Goal: Information Seeking & Learning: Check status

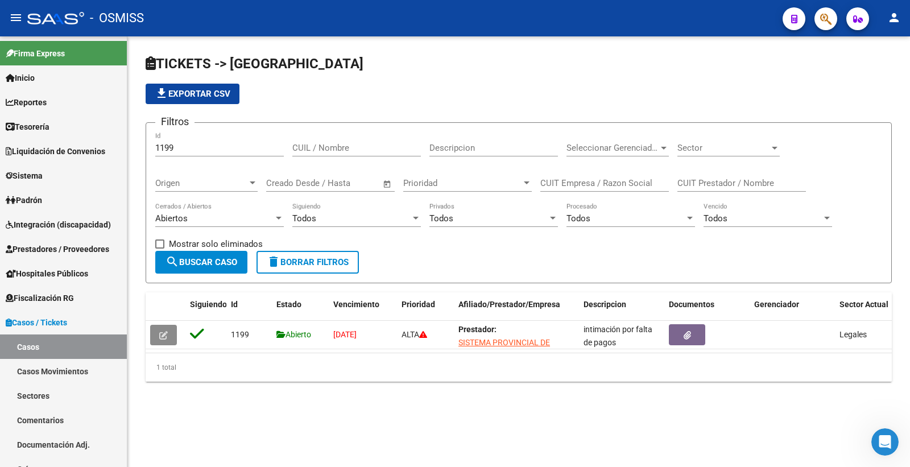
click at [828, 15] on icon "button" at bounding box center [825, 19] width 11 height 13
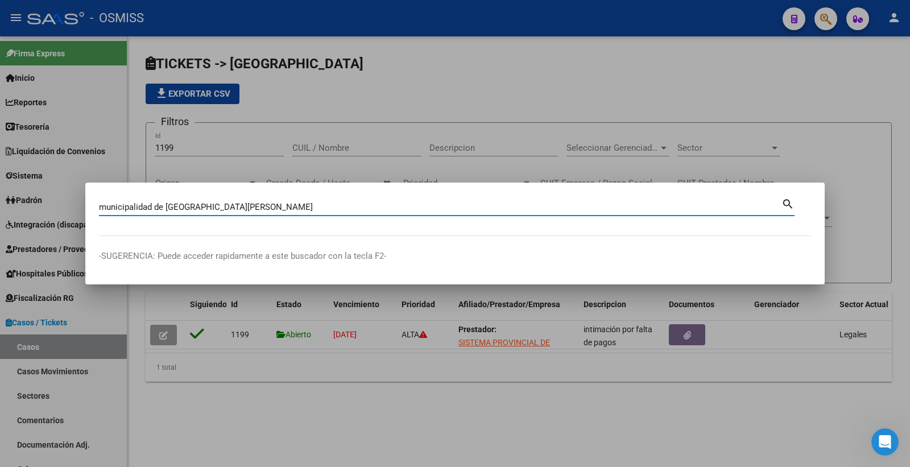
type input "municipalidad de [GEOGRAPHIC_DATA][PERSON_NAME]"
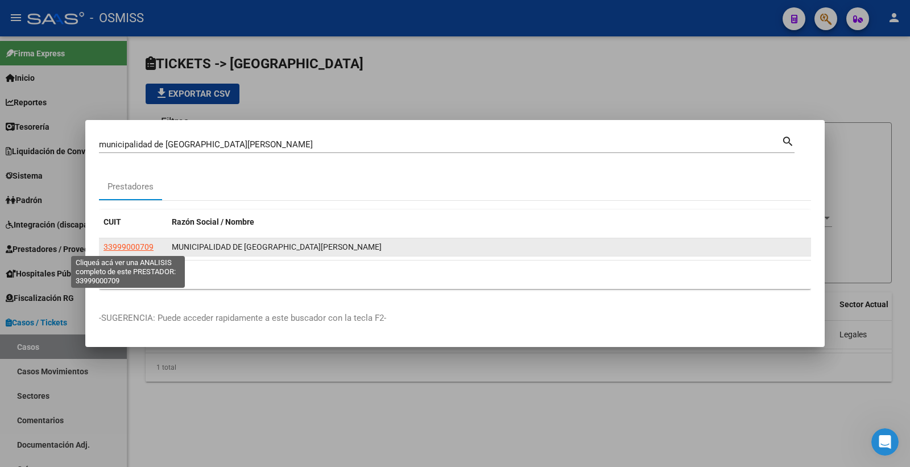
drag, startPoint x: 152, startPoint y: 248, endPoint x: 101, endPoint y: 248, distance: 51.8
click at [101, 248] on datatable-body-cell "33999000709" at bounding box center [133, 247] width 68 height 18
copy span "33999000709"
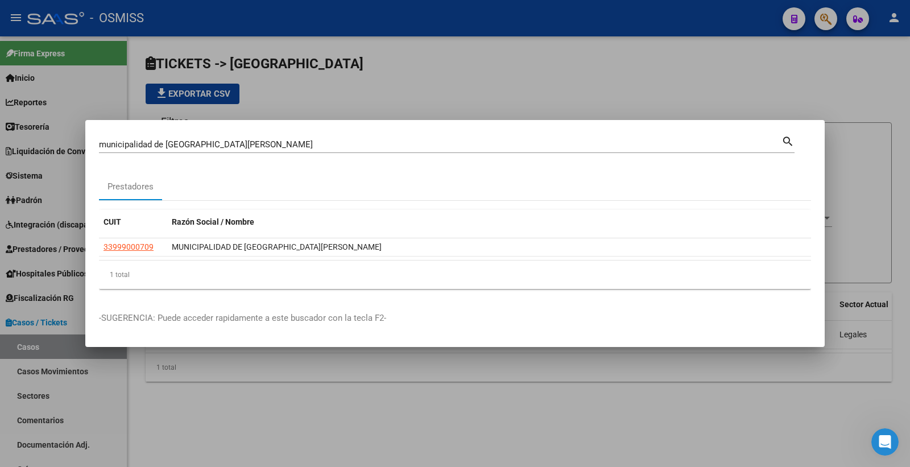
click at [820, 76] on div at bounding box center [455, 233] width 910 height 467
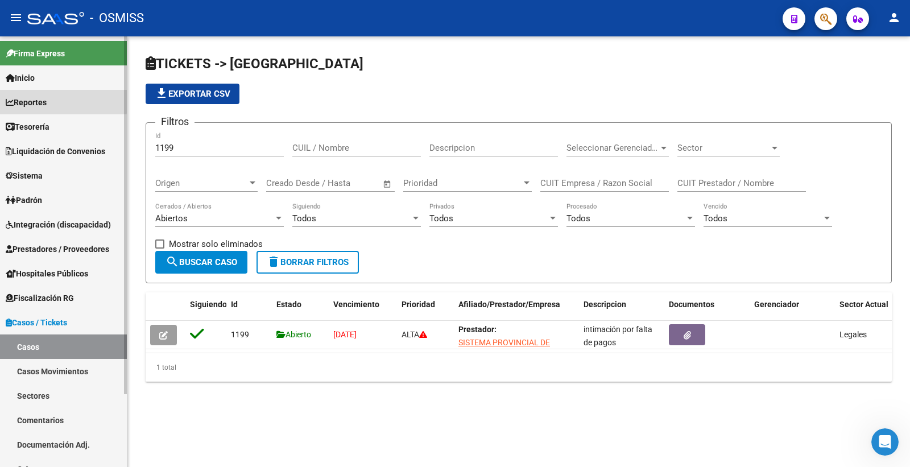
click at [31, 99] on span "Reportes" at bounding box center [26, 102] width 41 height 13
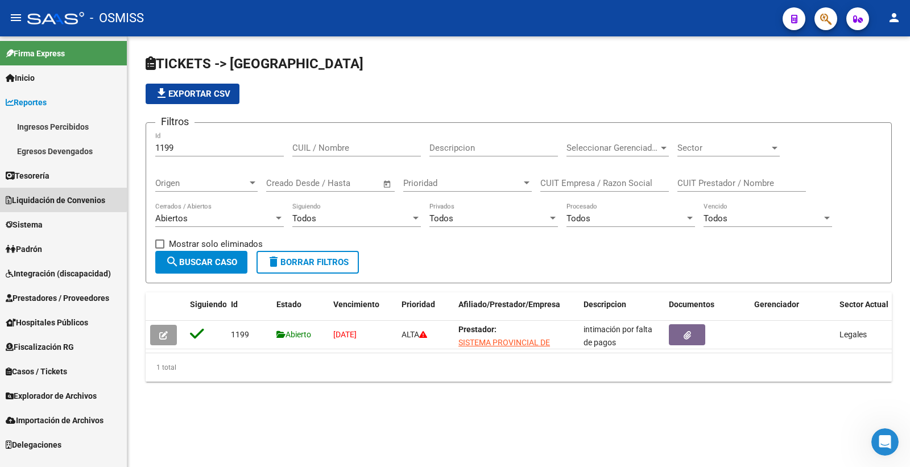
click at [47, 194] on span "Liquidación de Convenios" at bounding box center [56, 200] width 100 height 13
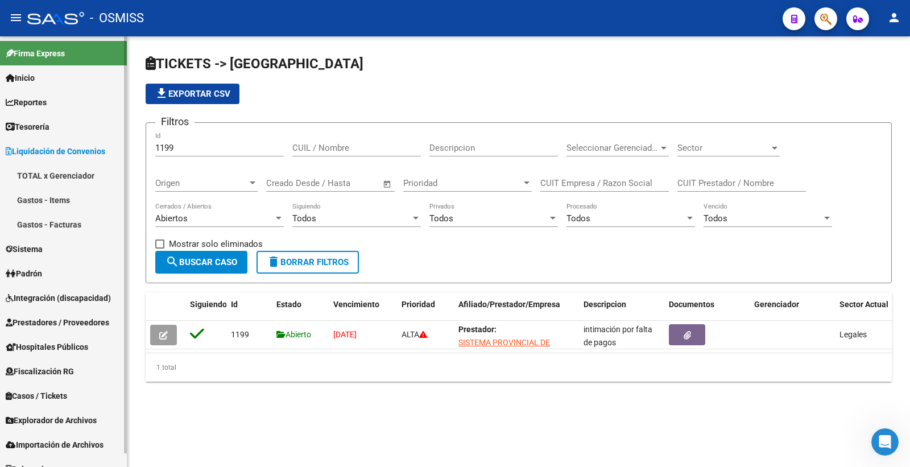
click at [70, 200] on link "Gastos - Items" at bounding box center [63, 200] width 127 height 24
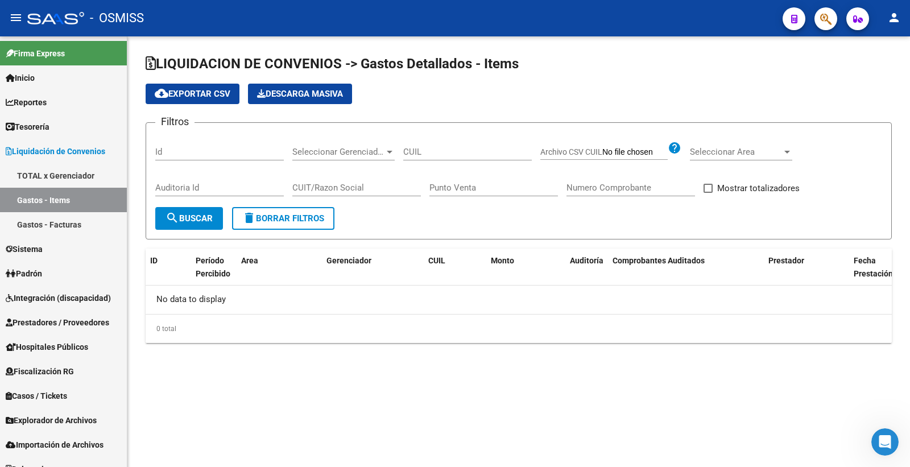
click at [317, 184] on input "CUIT/Razon Social" at bounding box center [356, 188] width 129 height 10
paste input "33999000709"
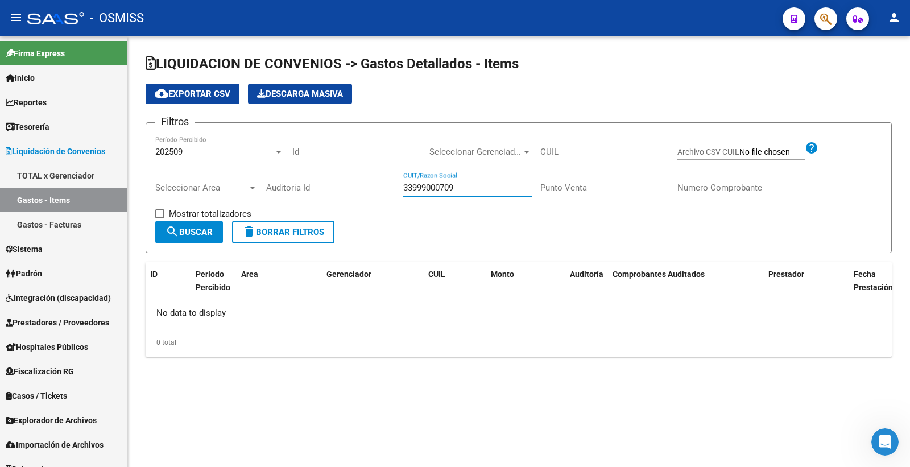
type input "33999000709"
click at [225, 155] on div "202509" at bounding box center [214, 152] width 118 height 10
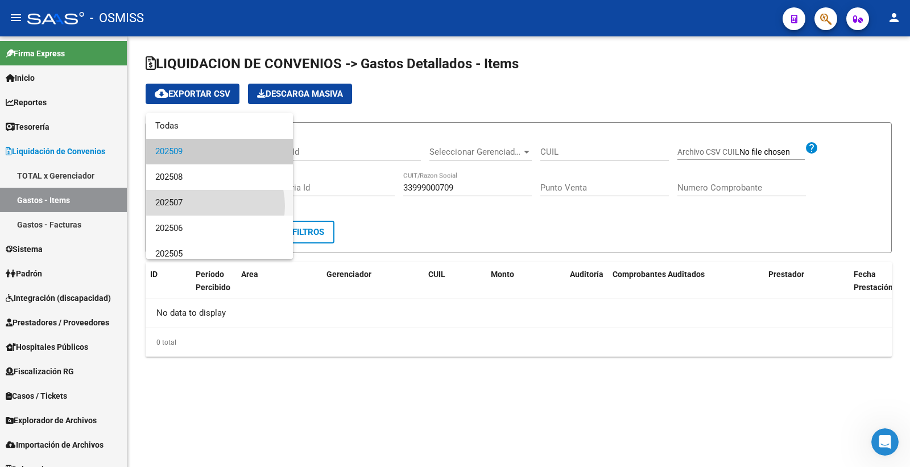
click at [205, 206] on span "202507" at bounding box center [219, 203] width 129 height 26
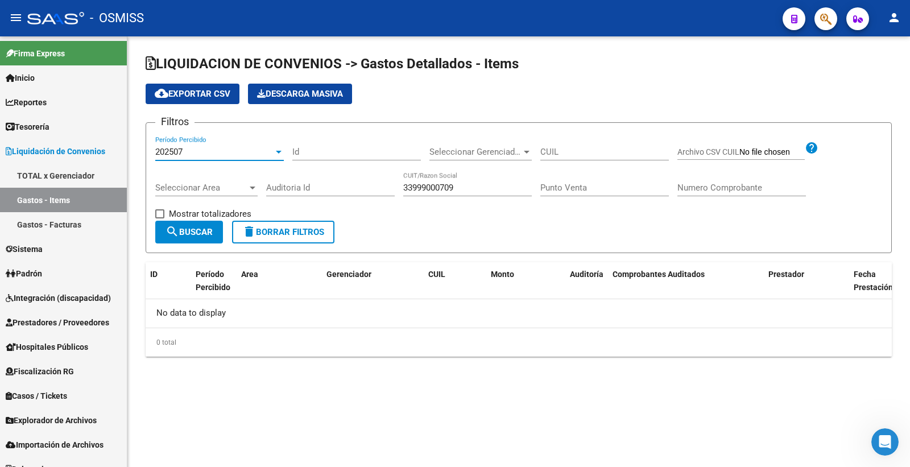
click at [163, 213] on span at bounding box center [159, 213] width 9 height 9
click at [160, 218] on input "Mostrar totalizadores" at bounding box center [159, 218] width 1 height 1
checkbox input "true"
click at [165, 224] on button "search Buscar" at bounding box center [189, 232] width 68 height 23
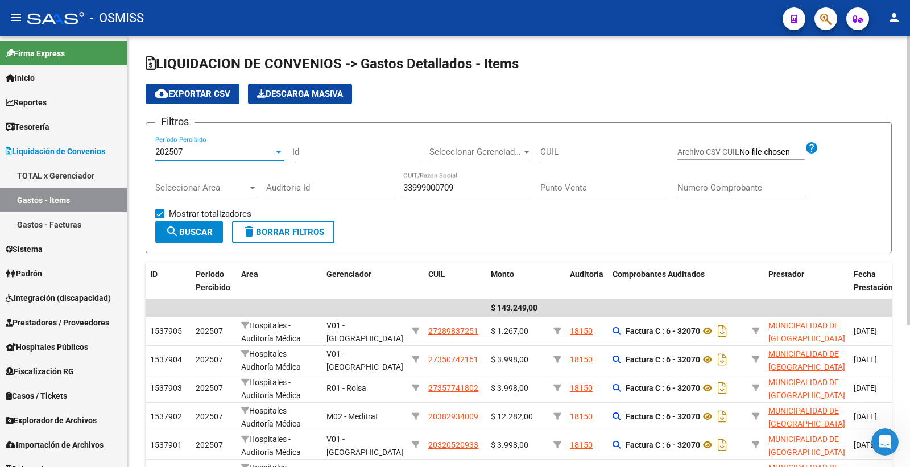
click at [189, 149] on div "202507" at bounding box center [214, 152] width 118 height 10
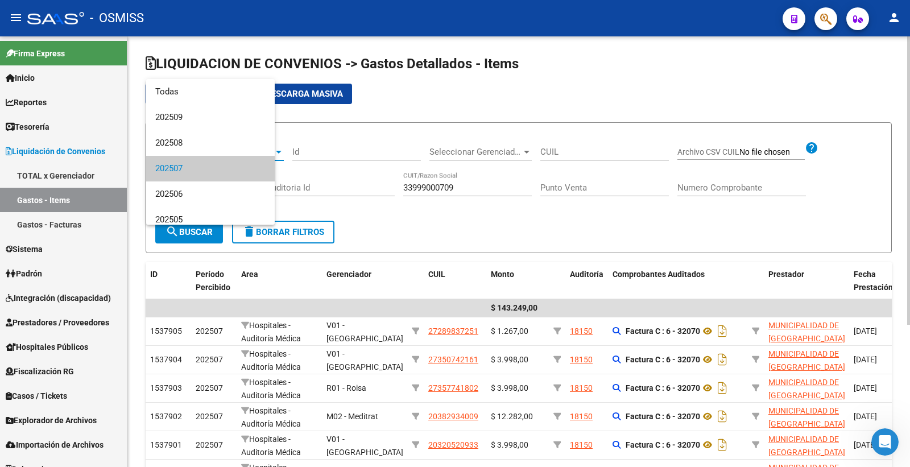
scroll to position [17, 0]
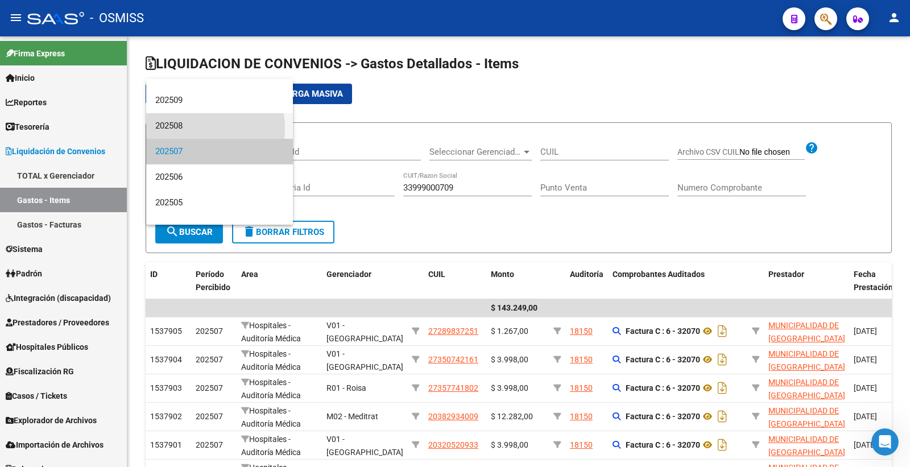
click at [181, 129] on span "202508" at bounding box center [219, 126] width 129 height 26
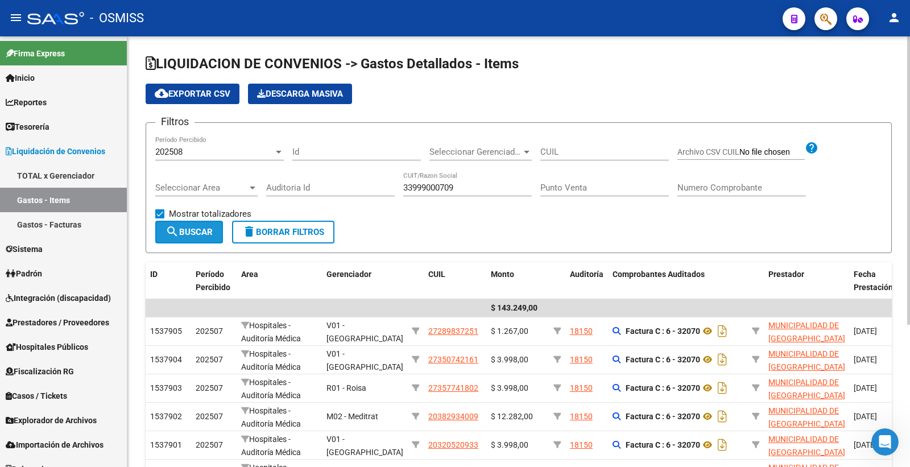
click at [195, 237] on span "search Buscar" at bounding box center [189, 232] width 47 height 10
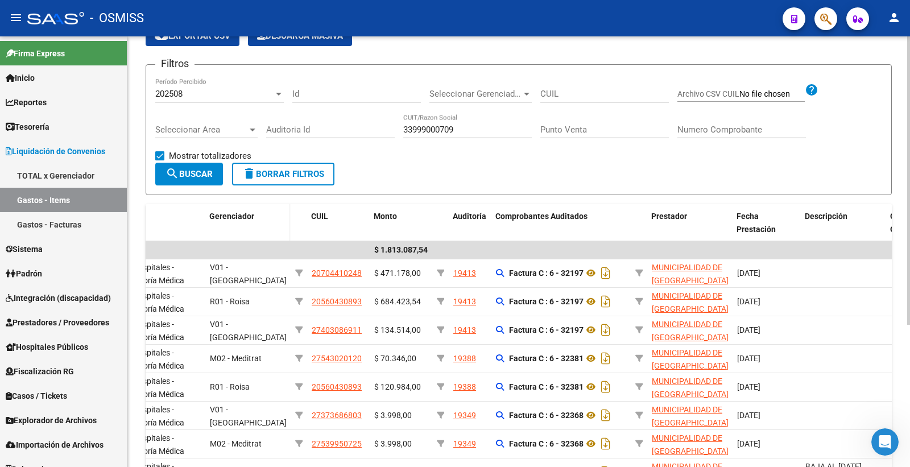
scroll to position [0, 0]
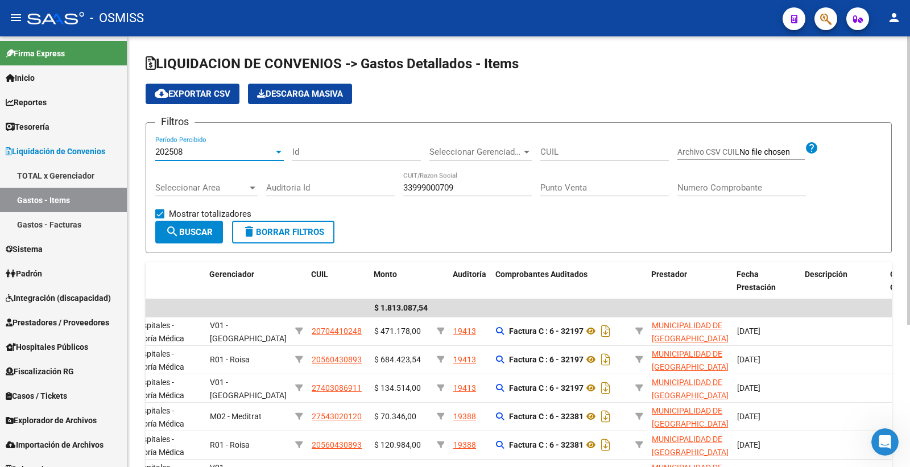
click at [202, 152] on div "202508" at bounding box center [214, 152] width 118 height 10
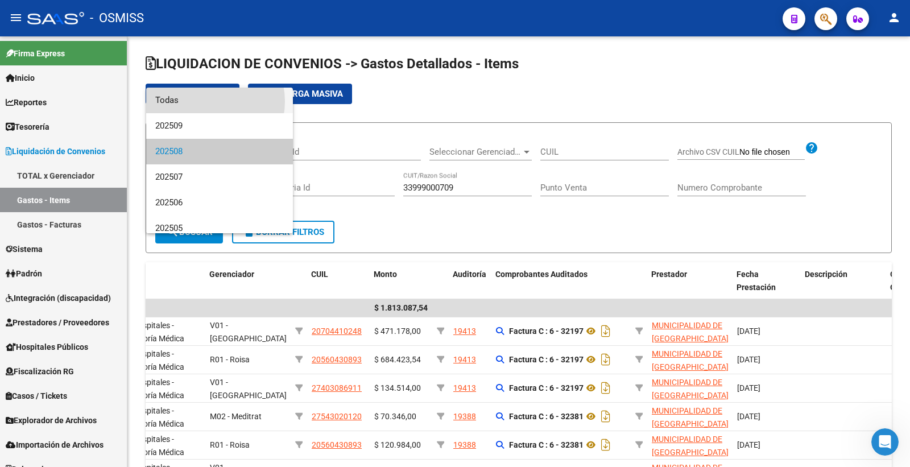
click at [209, 101] on span "Todas" at bounding box center [219, 101] width 129 height 26
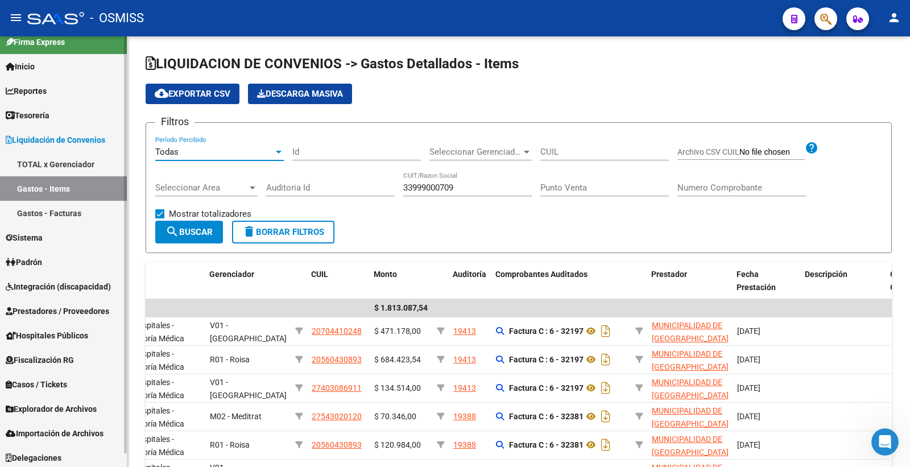
scroll to position [14, 0]
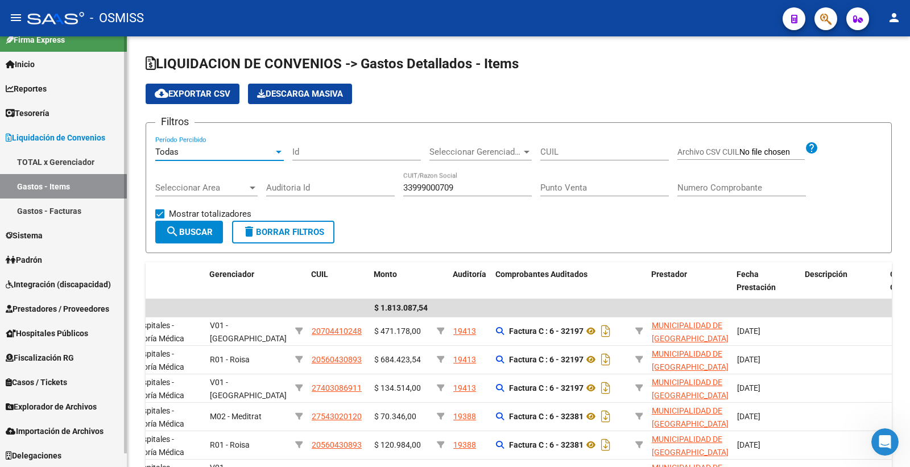
click at [64, 309] on span "Prestadores / Proveedores" at bounding box center [58, 309] width 104 height 13
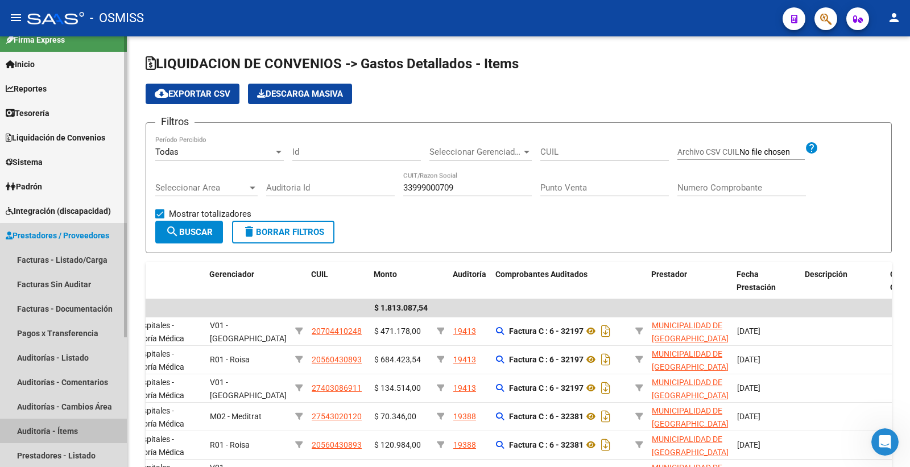
click at [84, 431] on link "Auditoría - Ítems" at bounding box center [63, 431] width 127 height 24
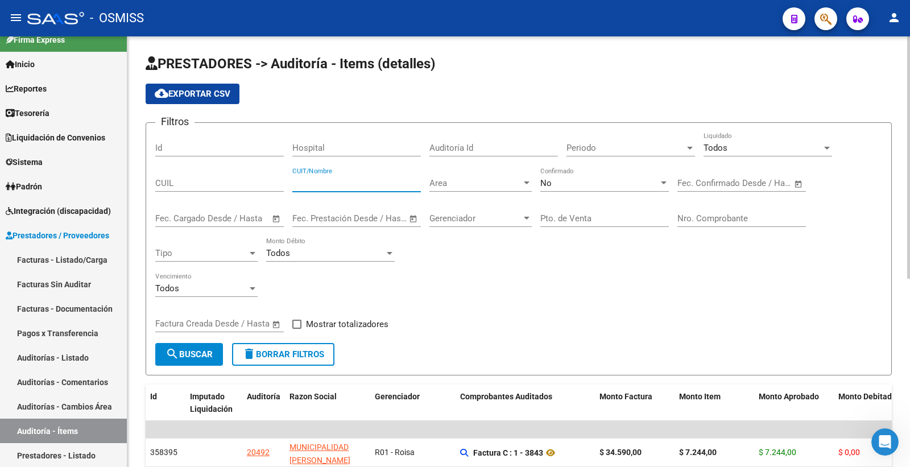
click at [371, 184] on input "CUIT/Nombre" at bounding box center [356, 183] width 129 height 10
paste input "33999000709"
type input "33999000709"
click at [558, 180] on div "No" at bounding box center [599, 183] width 118 height 10
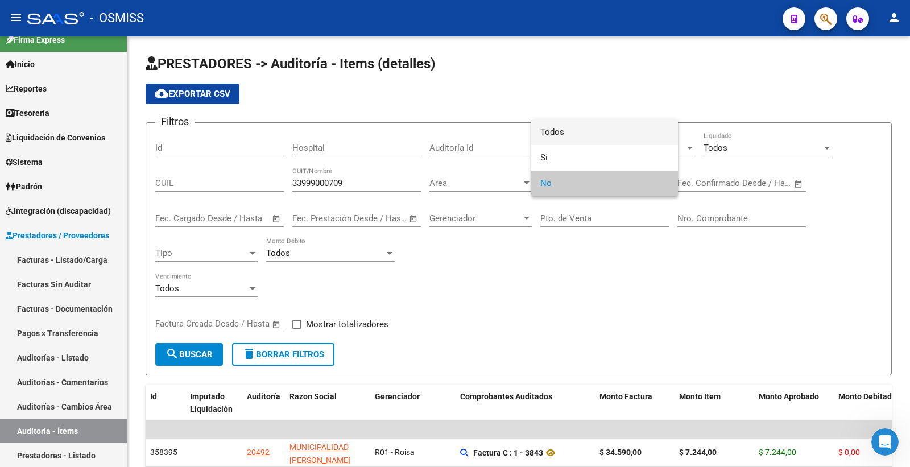
click at [553, 133] on span "Todos" at bounding box center [604, 132] width 129 height 26
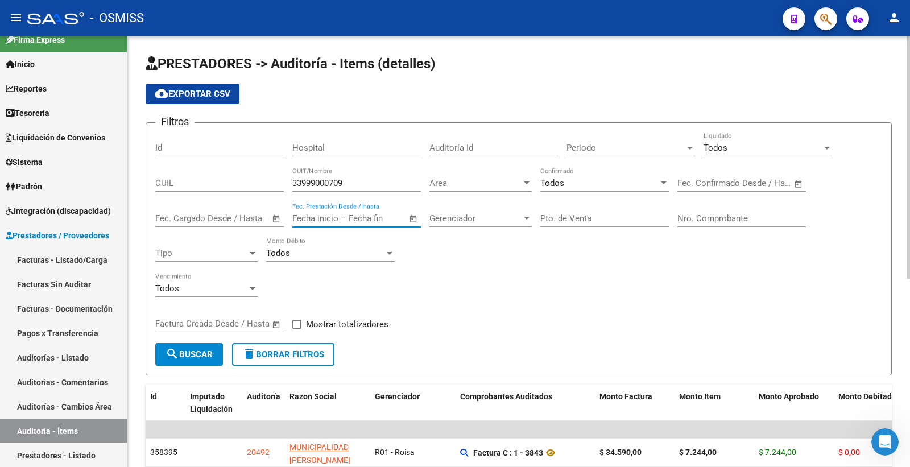
click at [354, 217] on input "text" at bounding box center [376, 218] width 55 height 10
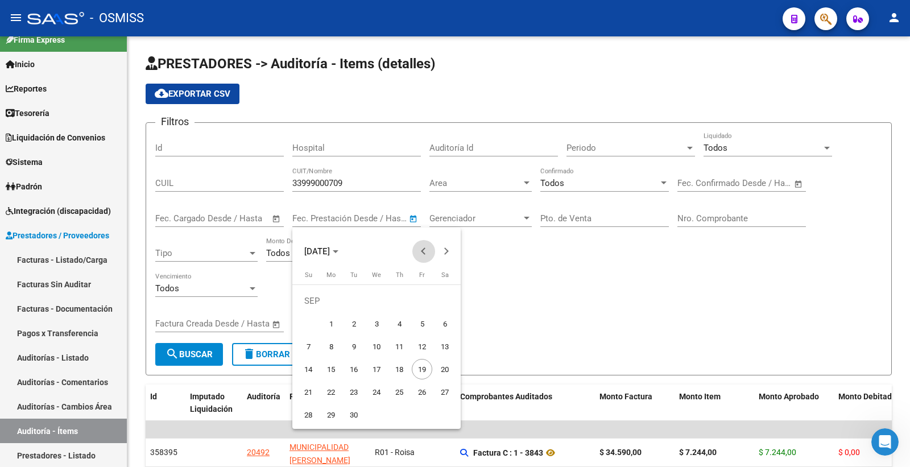
click at [417, 249] on span "Previous month" at bounding box center [423, 251] width 23 height 23
click at [358, 325] on span "1" at bounding box center [354, 323] width 20 height 20
type input "[DATE]"
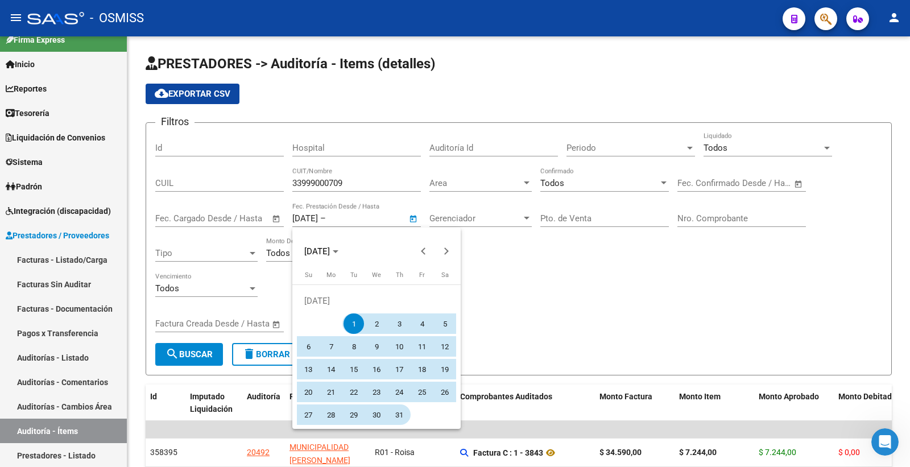
click at [403, 413] on span "31" at bounding box center [399, 414] width 20 height 20
type input "[DATE]"
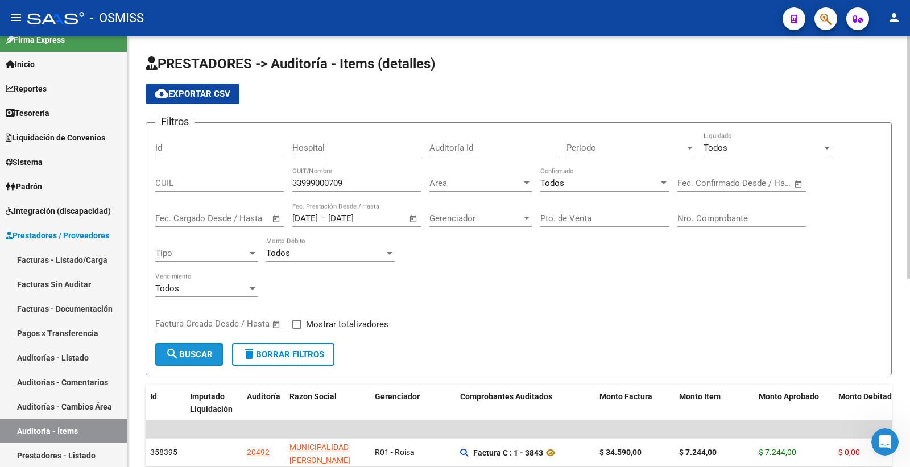
click at [196, 361] on button "search Buscar" at bounding box center [189, 354] width 68 height 23
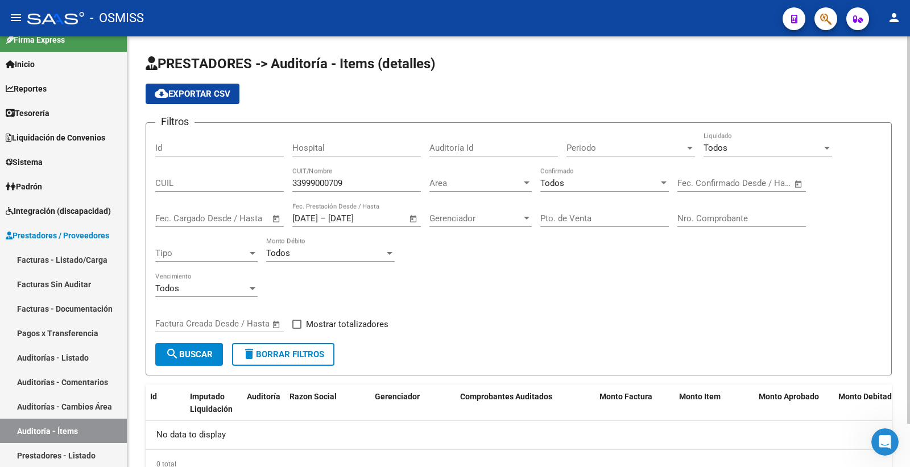
click at [304, 327] on label "Mostrar totalizadores" at bounding box center [340, 324] width 96 height 14
click at [297, 329] on input "Mostrar totalizadores" at bounding box center [296, 329] width 1 height 1
checkbox input "true"
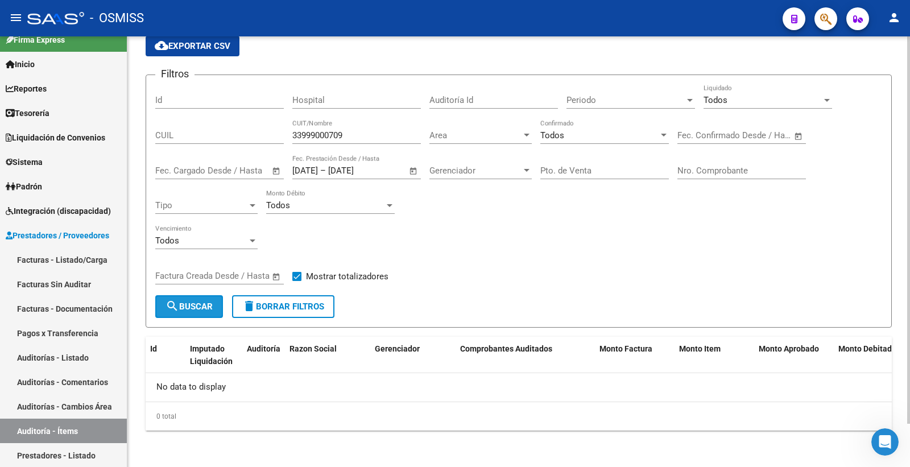
click at [171, 305] on mat-icon "search" at bounding box center [173, 306] width 14 height 14
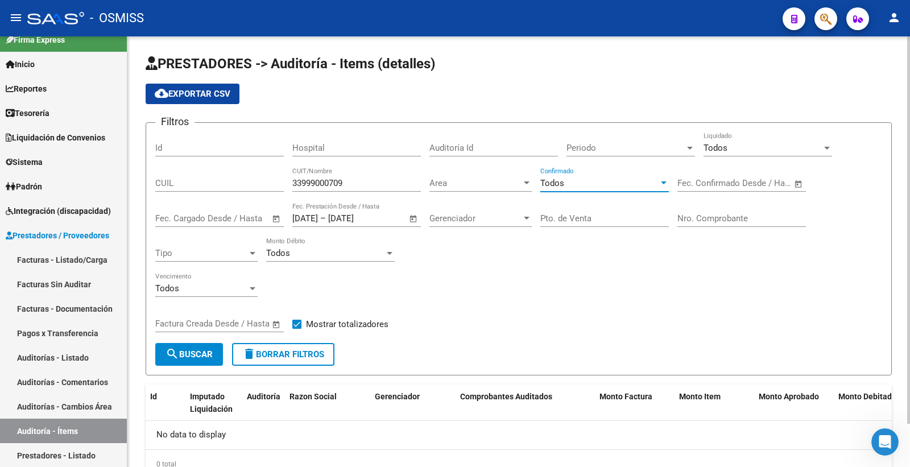
click at [582, 188] on div "Todos" at bounding box center [599, 183] width 118 height 10
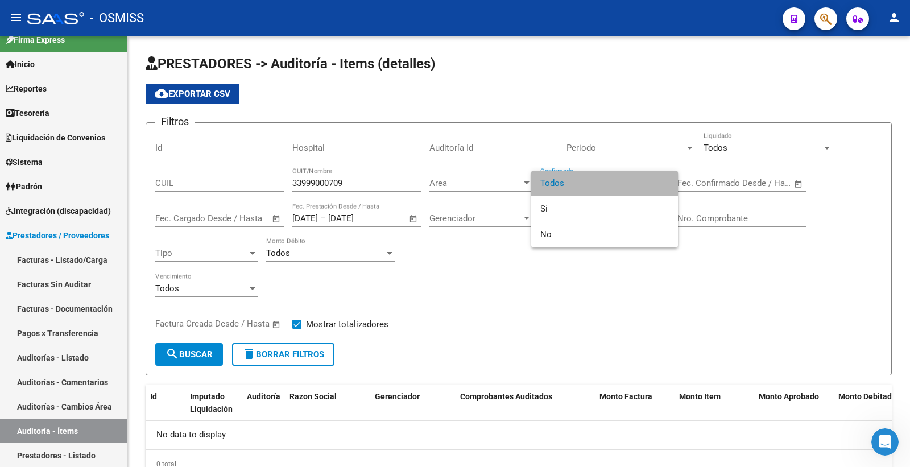
click at [578, 177] on span "Todos" at bounding box center [604, 184] width 129 height 26
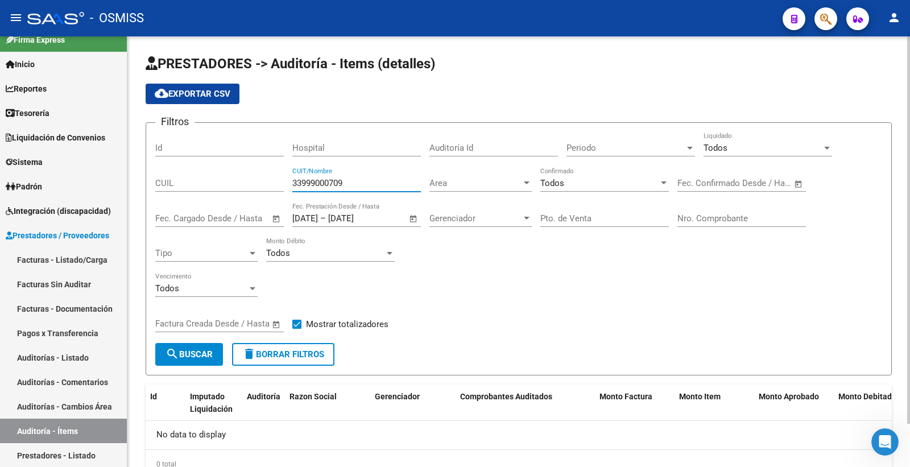
drag, startPoint x: 364, startPoint y: 185, endPoint x: 264, endPoint y: 182, distance: 99.6
click at [264, 182] on div "Filtros Id Hospital Auditoría Id Periodo Periodo Todos Liquidado CUIL 339990007…" at bounding box center [518, 237] width 727 height 211
click at [194, 177] on div "CUIL" at bounding box center [219, 179] width 129 height 24
paste input "33999000709"
type input "33999000709"
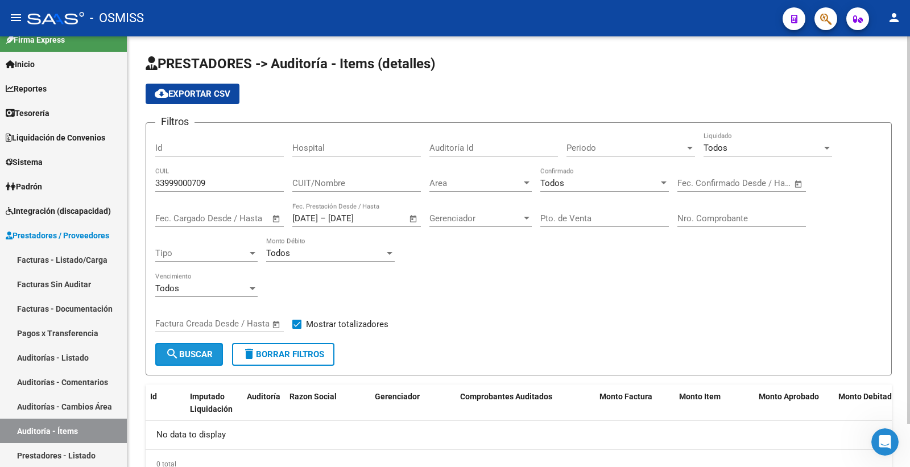
click at [196, 344] on button "search Buscar" at bounding box center [189, 354] width 68 height 23
click at [237, 175] on div "33999000709 CUIL" at bounding box center [219, 179] width 129 height 24
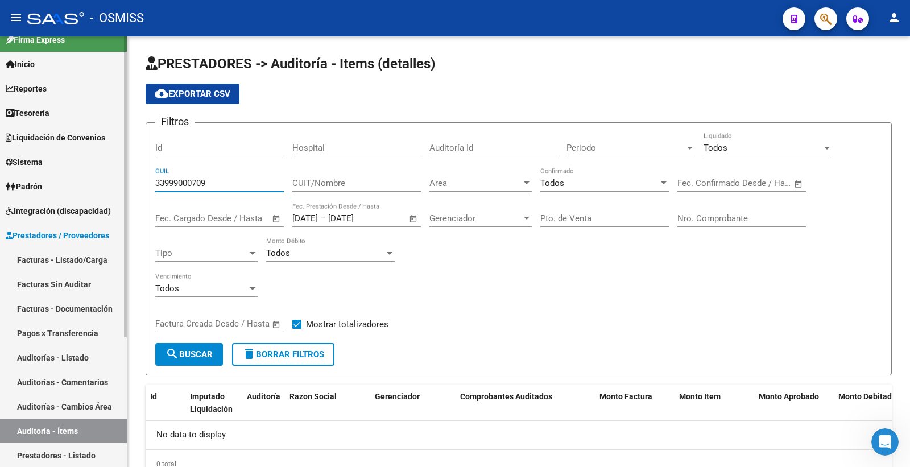
drag, startPoint x: 231, startPoint y: 184, endPoint x: 105, endPoint y: 185, distance: 125.7
click at [105, 185] on mat-sidenav-container "Firma Express Inicio Calendario SSS Instructivos Contacto OS Reportes Ingresos …" at bounding box center [455, 251] width 910 height 431
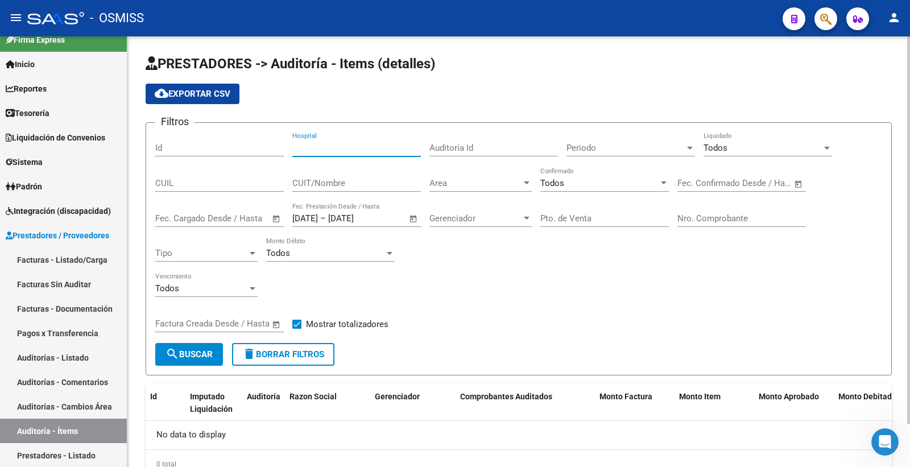
click at [323, 152] on input "Hospital" at bounding box center [356, 148] width 129 height 10
paste input "33999000709"
type input "33999000709"
click at [203, 357] on span "search Buscar" at bounding box center [189, 354] width 47 height 10
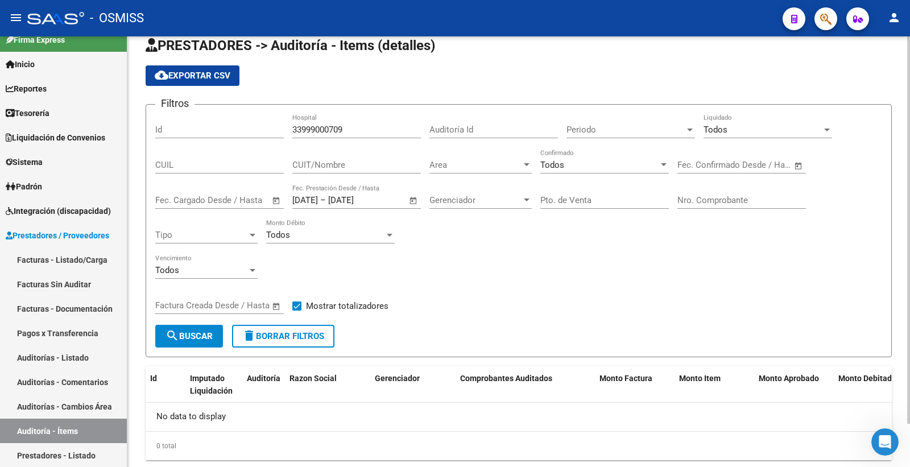
scroll to position [48, 0]
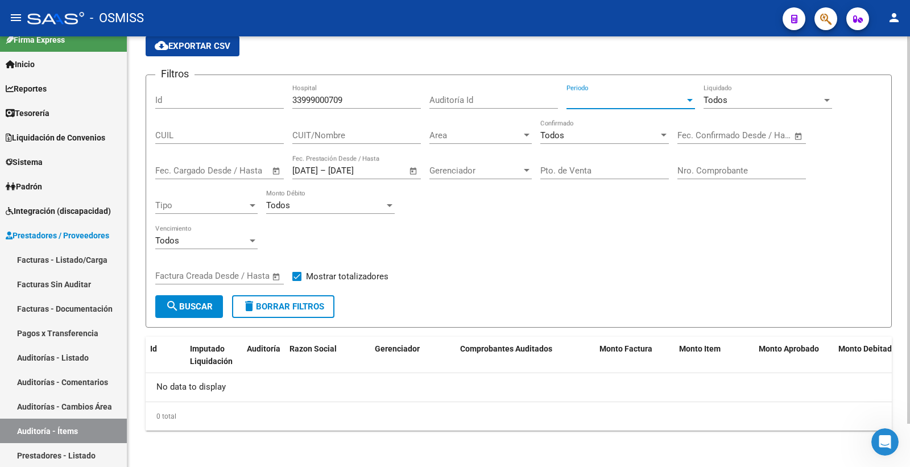
click at [609, 98] on span "Periodo" at bounding box center [626, 100] width 118 height 10
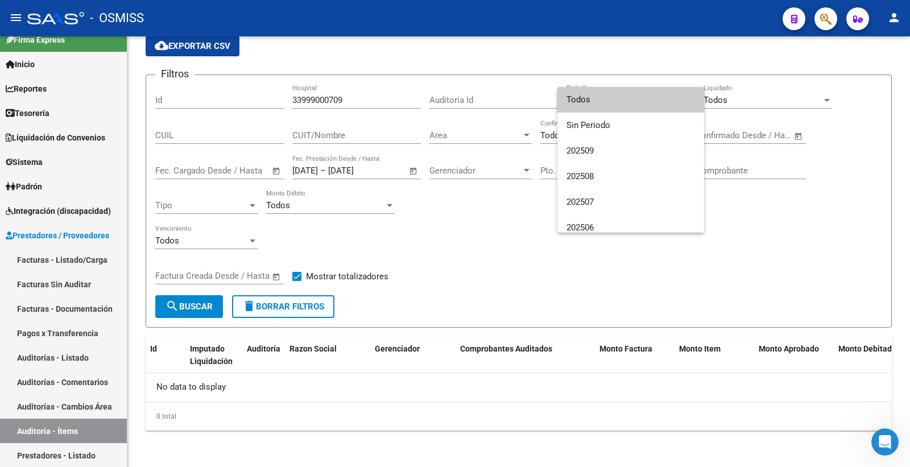
click at [602, 96] on span "Todos" at bounding box center [631, 100] width 129 height 26
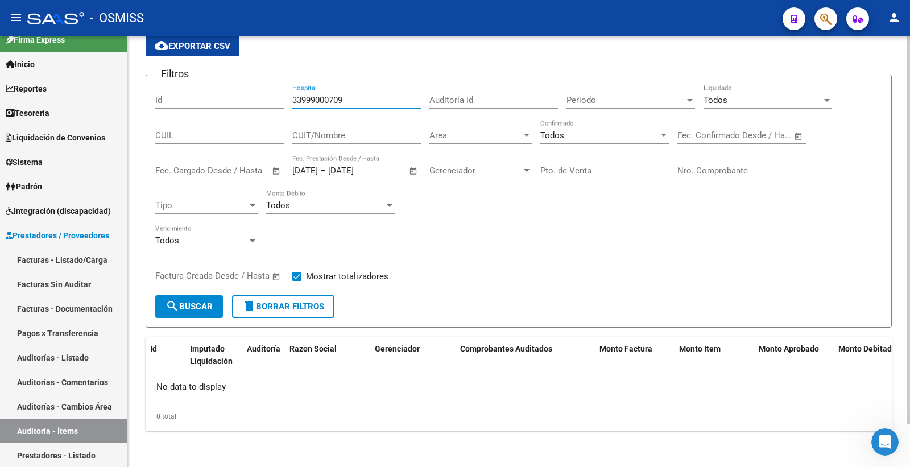
drag, startPoint x: 360, startPoint y: 100, endPoint x: 171, endPoint y: 101, distance: 188.8
click at [171, 101] on div "Filtros Id 33999000709 Hospital Auditoría Id Periodo Periodo Todos Liquidado CU…" at bounding box center [518, 189] width 727 height 211
click at [369, 142] on div "CUIT/Nombre" at bounding box center [356, 131] width 129 height 24
paste input "33999000709"
type input "33999000709"
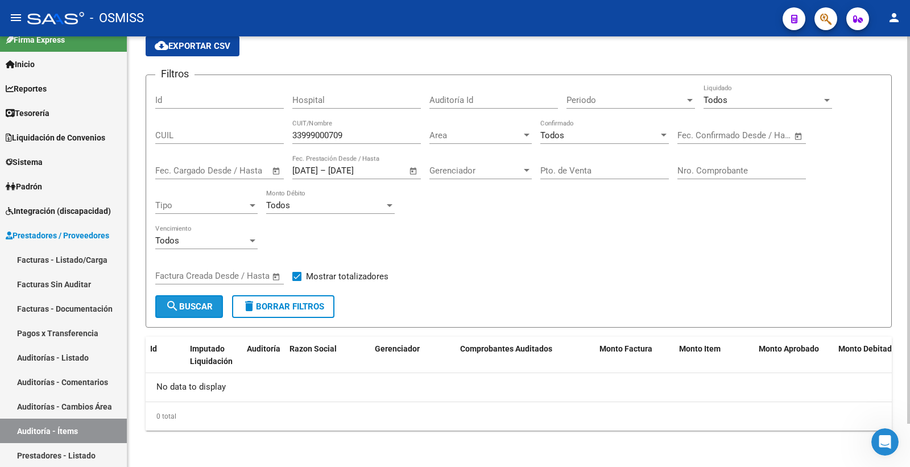
click at [194, 299] on button "search Buscar" at bounding box center [189, 306] width 68 height 23
click at [635, 98] on span "Periodo" at bounding box center [626, 100] width 118 height 10
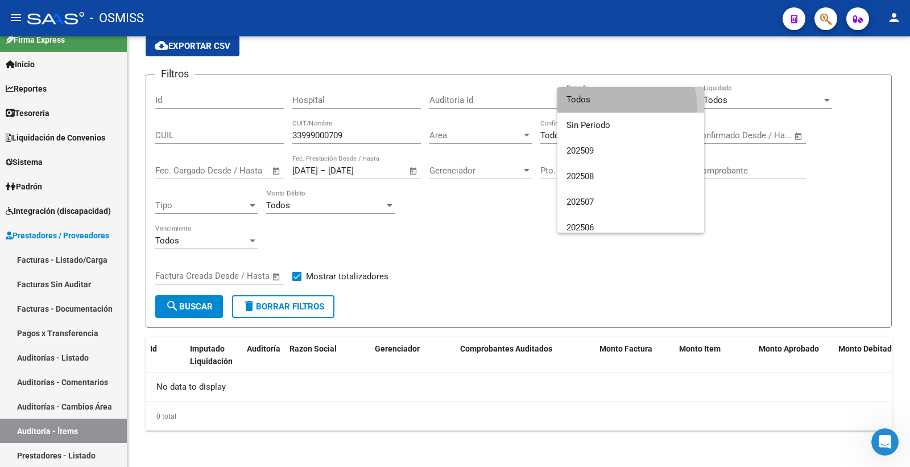
click at [609, 109] on span "Todos" at bounding box center [631, 100] width 129 height 26
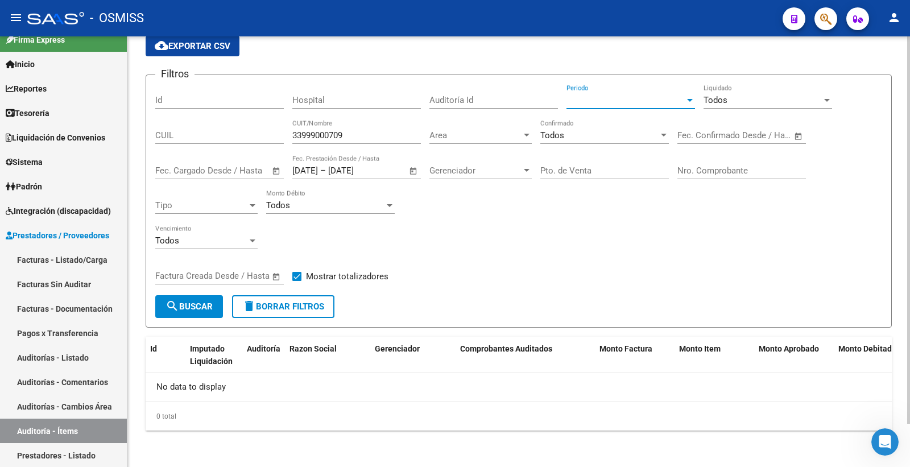
click at [592, 235] on div "Todos Vencimiento" at bounding box center [518, 242] width 727 height 35
click at [308, 197] on div "Todos Monto Débito" at bounding box center [330, 201] width 129 height 24
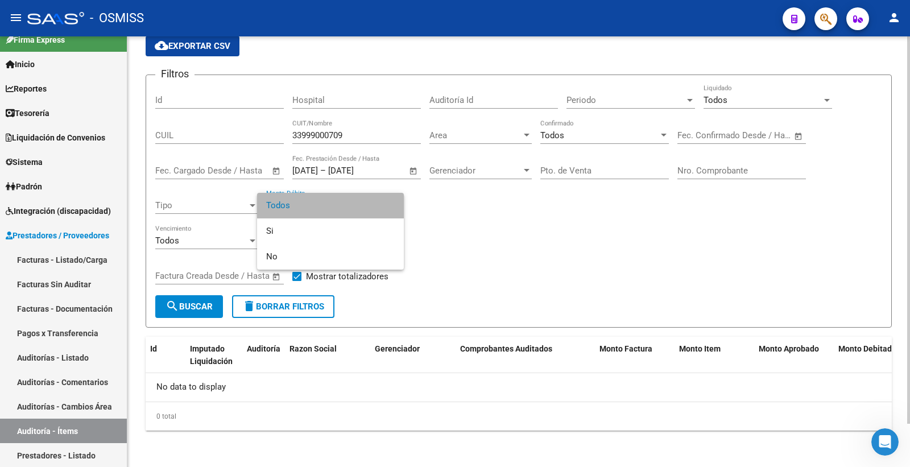
click at [308, 197] on span "Todos" at bounding box center [330, 206] width 129 height 26
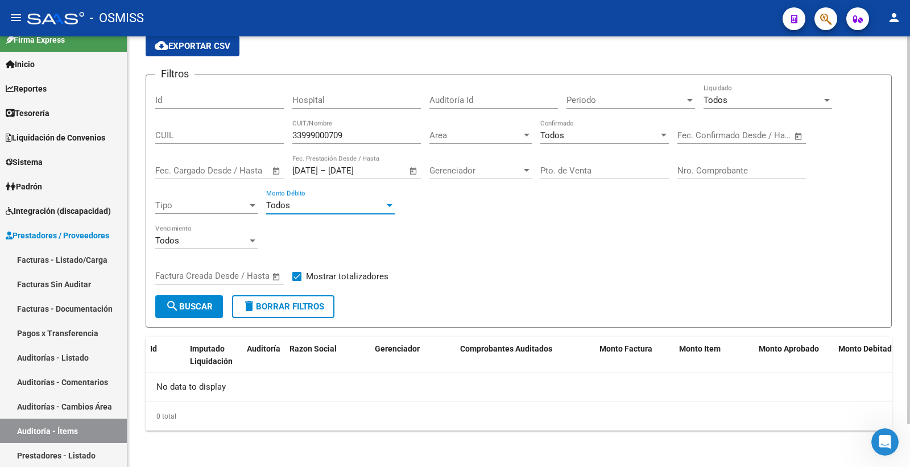
click at [216, 212] on div "Tipo Tipo" at bounding box center [206, 201] width 102 height 24
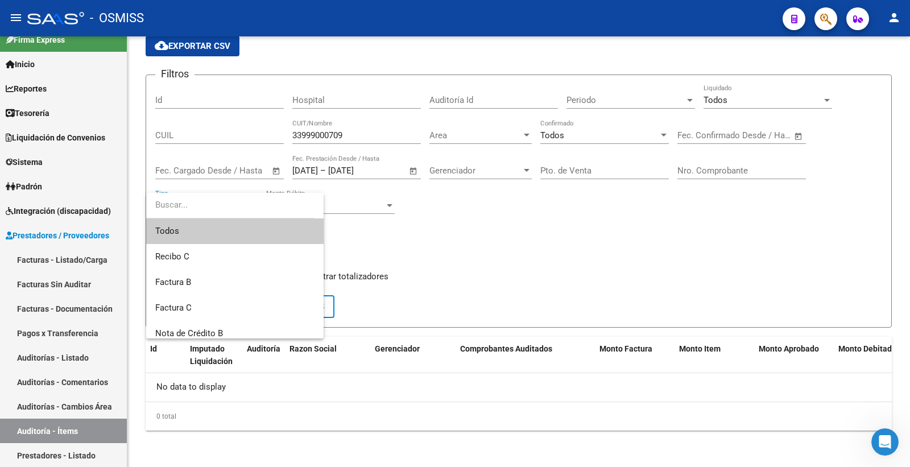
click at [217, 209] on input "dropdown search" at bounding box center [230, 205] width 168 height 26
click at [512, 226] on div at bounding box center [455, 233] width 910 height 467
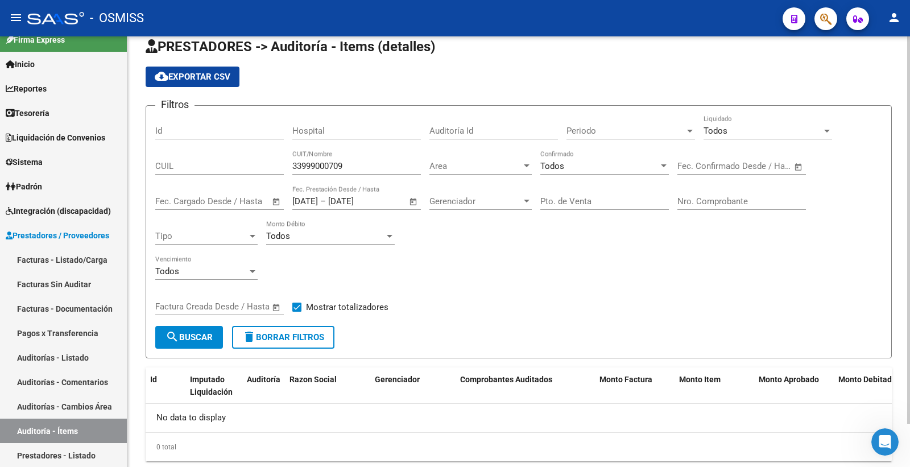
scroll to position [0, 0]
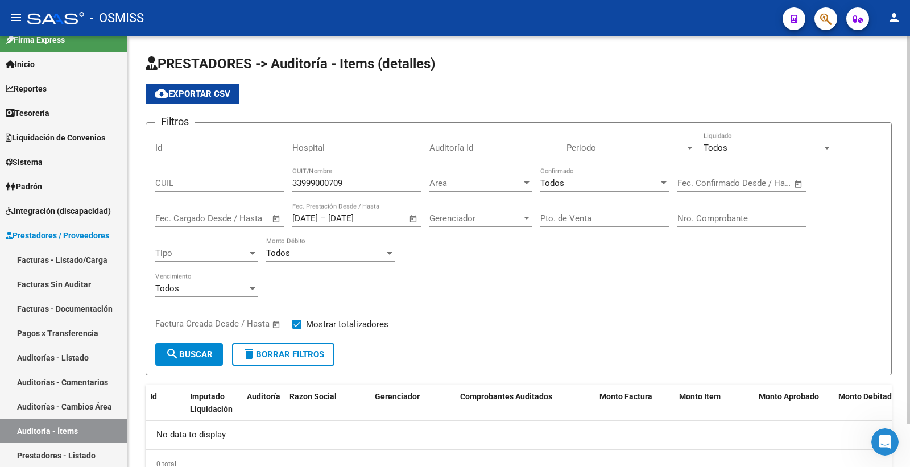
click at [416, 220] on span "Open calendar" at bounding box center [413, 218] width 27 height 27
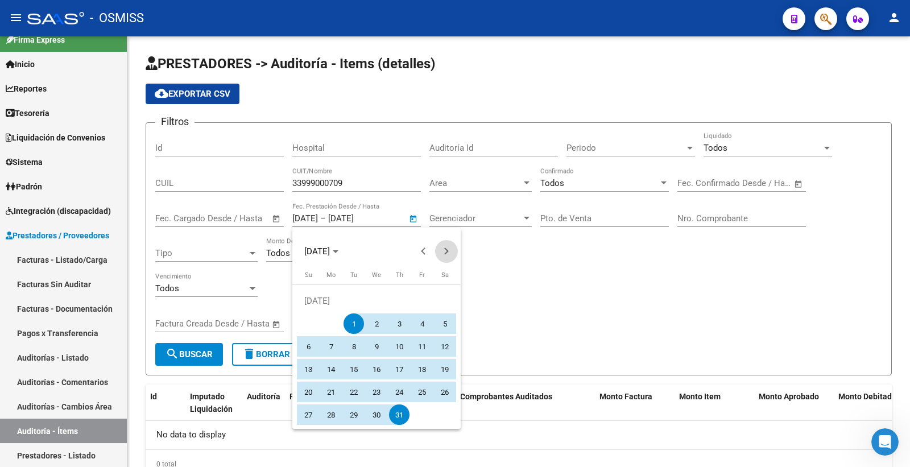
click at [453, 254] on span "Next month" at bounding box center [446, 251] width 23 height 23
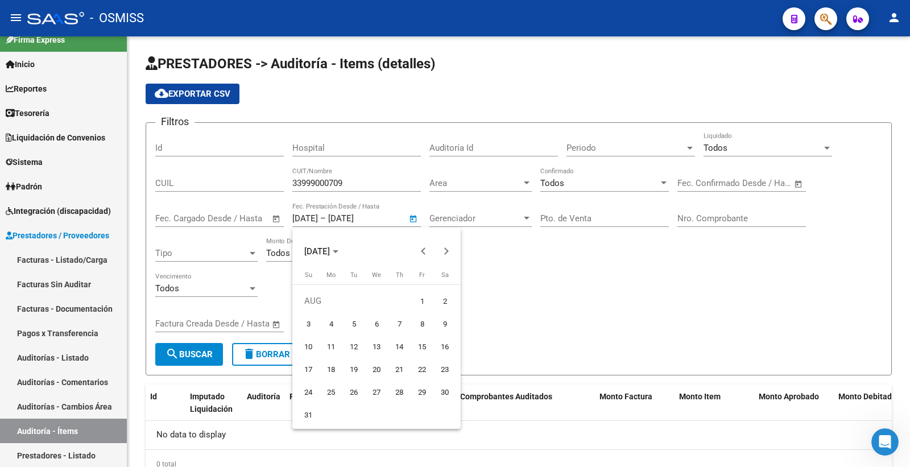
click at [314, 411] on span "31" at bounding box center [308, 414] width 20 height 20
type input "[DATE]"
click at [539, 268] on div at bounding box center [455, 233] width 910 height 467
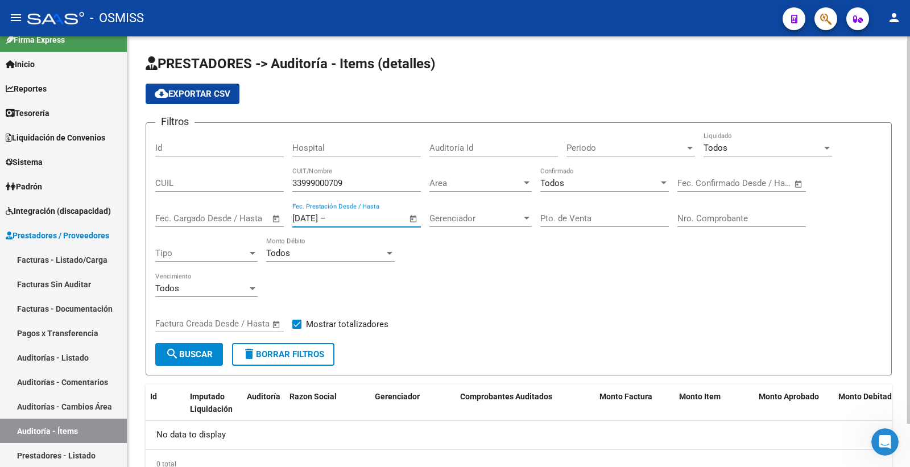
drag, startPoint x: 305, startPoint y: 217, endPoint x: 298, endPoint y: 216, distance: 6.9
click at [298, 216] on input "[DATE]" at bounding box center [305, 218] width 26 height 10
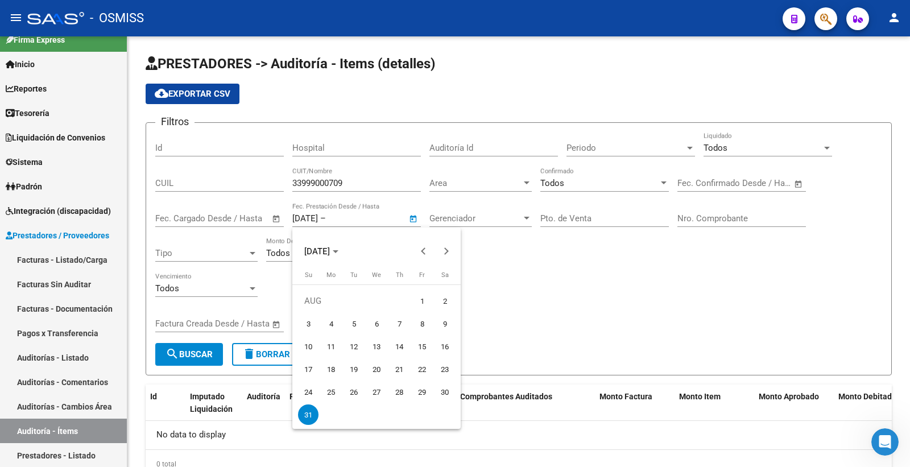
click at [300, 216] on div at bounding box center [455, 233] width 910 height 467
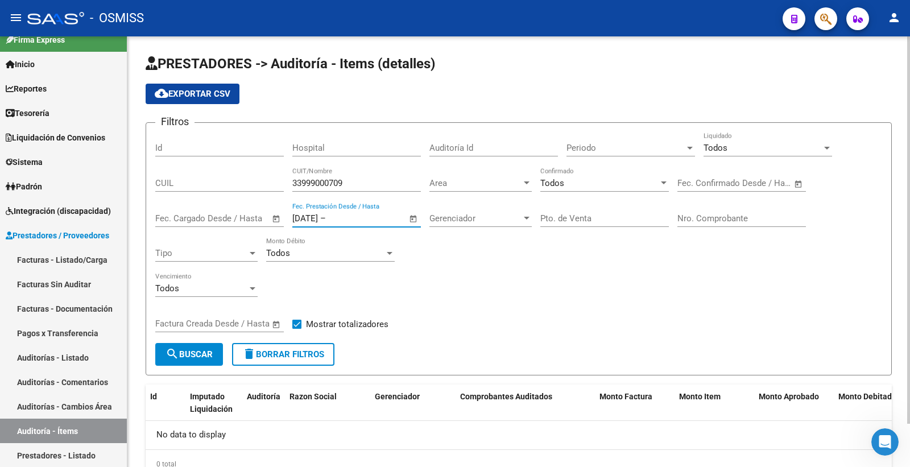
click at [303, 216] on input "[DATE]" at bounding box center [305, 218] width 26 height 10
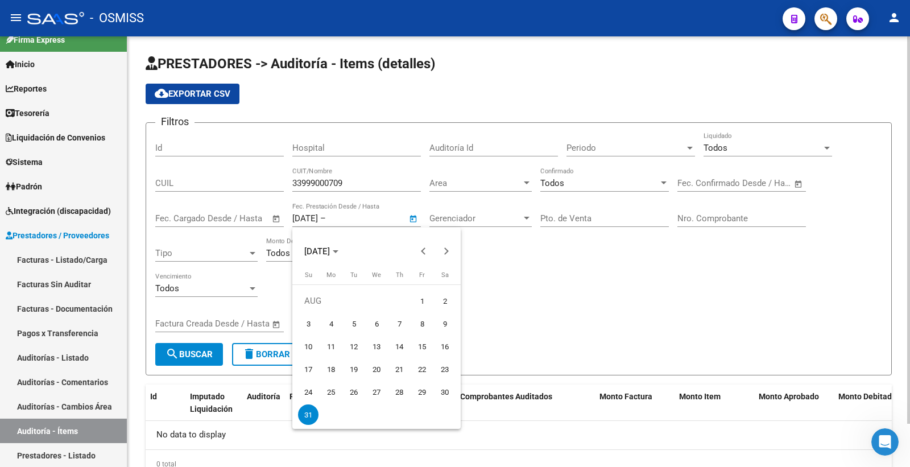
drag, startPoint x: 360, startPoint y: 222, endPoint x: 286, endPoint y: 222, distance: 73.9
click at [285, 222] on div at bounding box center [455, 233] width 910 height 467
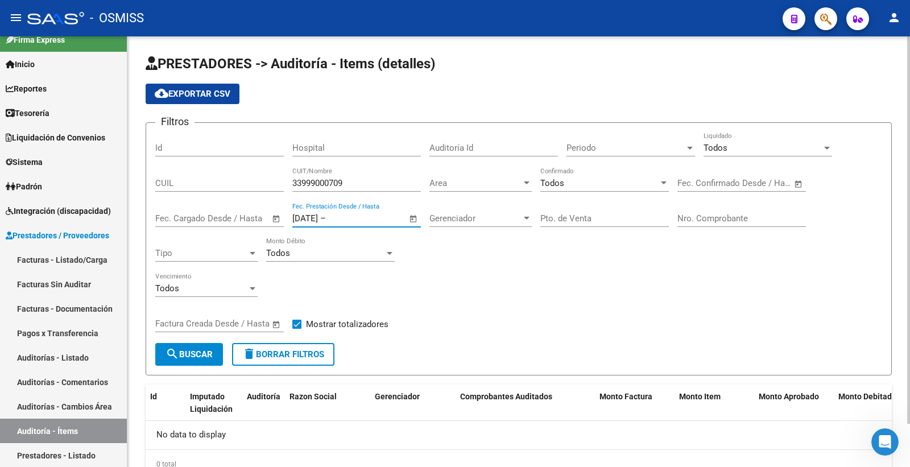
drag, startPoint x: 348, startPoint y: 222, endPoint x: 229, endPoint y: 231, distance: 118.7
click at [229, 231] on div "Filtros Id Hospital Auditoría Id Periodo Periodo Todos Liquidado CUIL 339990007…" at bounding box center [518, 237] width 727 height 211
type input "/08/2025"
drag, startPoint x: 337, startPoint y: 221, endPoint x: 286, endPoint y: 218, distance: 51.3
click at [286, 218] on div "Filtros Id Hospital Auditoría Id Periodo Periodo Todos Liquidado CUIL 339990007…" at bounding box center [518, 237] width 727 height 211
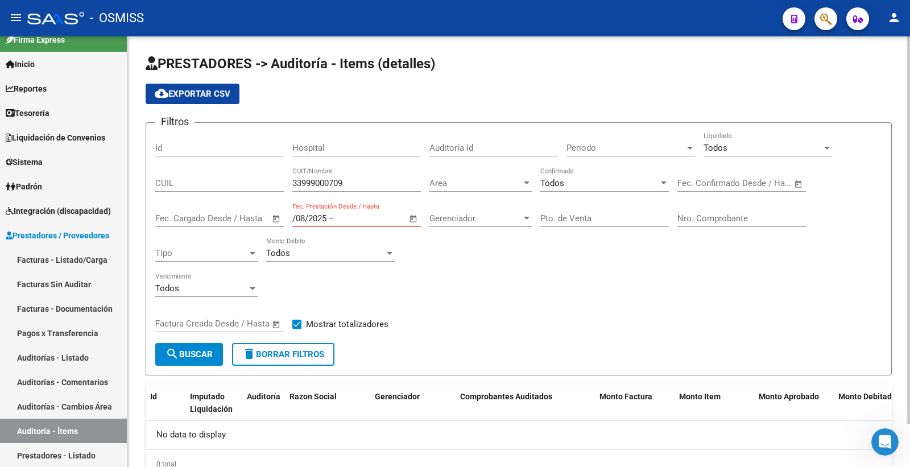
click at [291, 354] on span "delete Borrar Filtros" at bounding box center [283, 354] width 82 height 10
checkbox input "false"
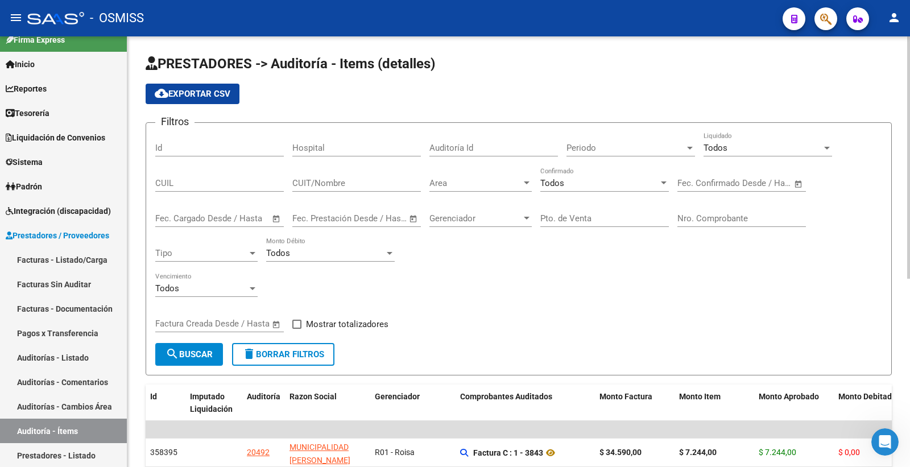
click at [337, 183] on input "CUIT/Nombre" at bounding box center [356, 183] width 129 height 10
paste input "33999000709"
type input "33999000709"
click at [197, 362] on button "search Buscar" at bounding box center [189, 354] width 68 height 23
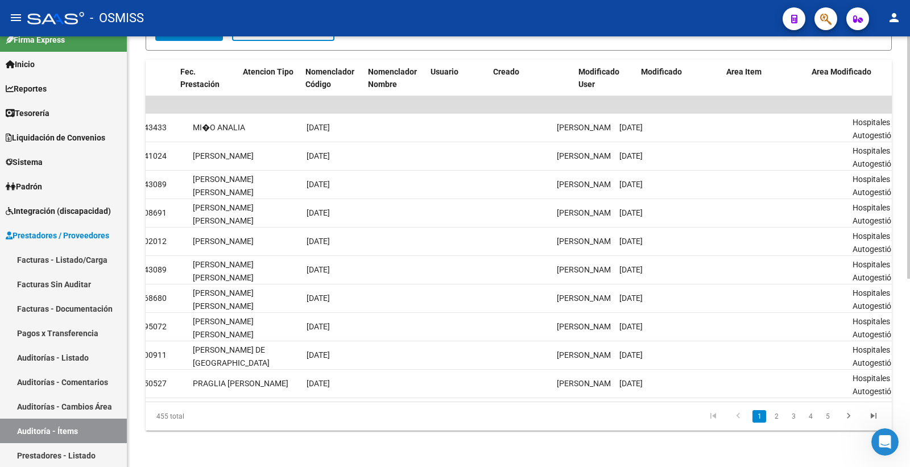
scroll to position [0, 1590]
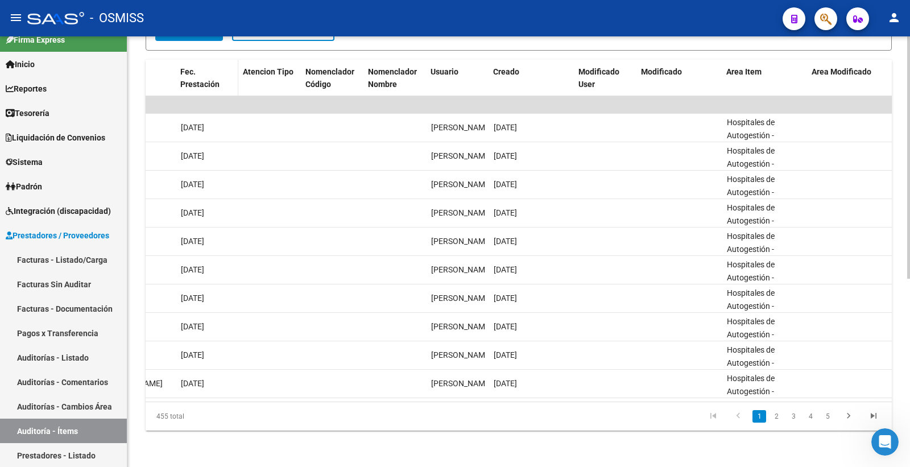
click at [217, 69] on span "Fec. Prestación" at bounding box center [199, 78] width 39 height 22
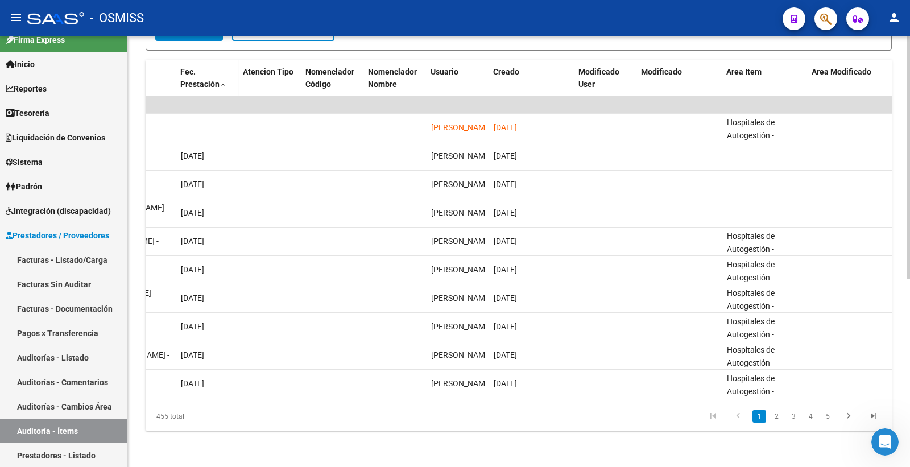
click at [217, 69] on span "Fec. Prestación" at bounding box center [199, 78] width 39 height 22
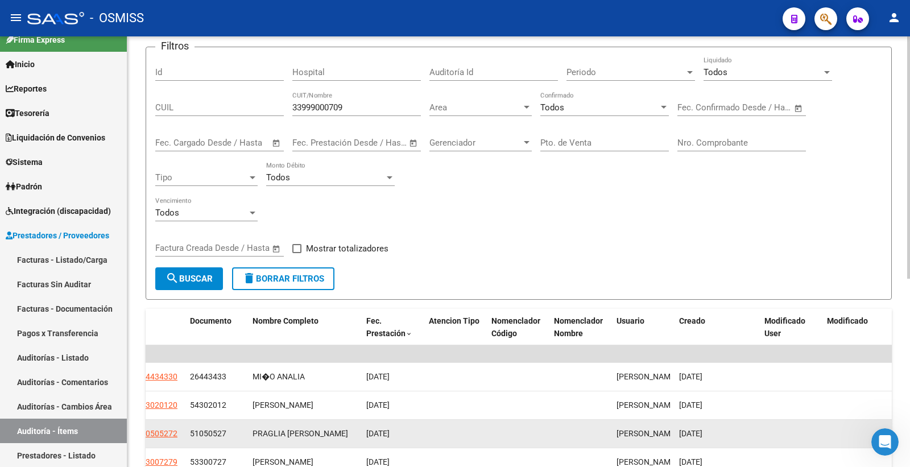
scroll to position [145, 0]
